Goal: Navigation & Orientation: Find specific page/section

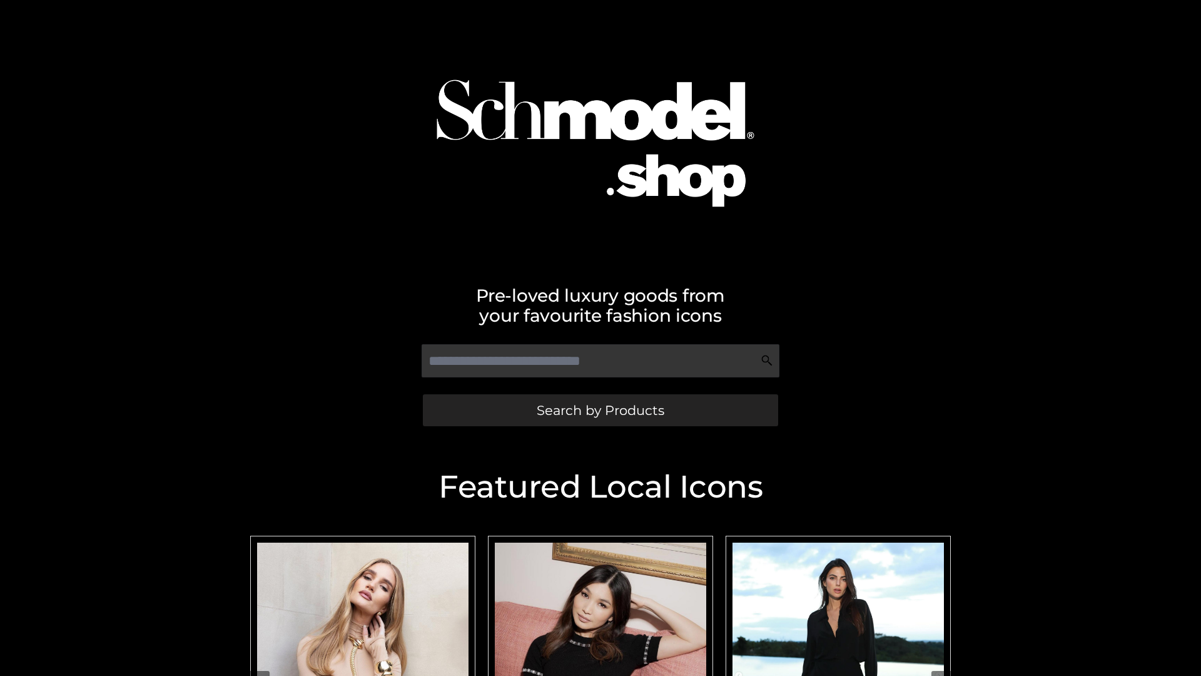
click at [600, 410] on span "Search by Products" at bounding box center [601, 410] width 128 height 13
